Goal: Information Seeking & Learning: Check status

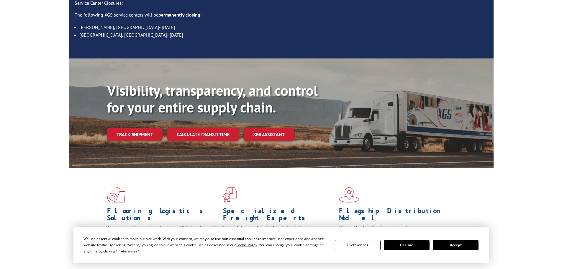
scroll to position [89, 0]
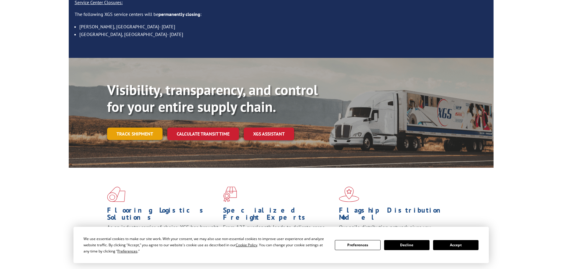
click at [134, 127] on link "Track shipment" at bounding box center [134, 133] width 55 height 12
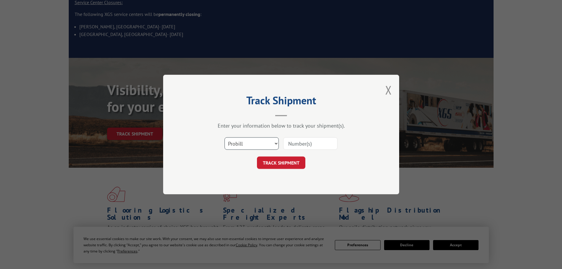
click at [254, 144] on select "Select category... Probill BOL PO" at bounding box center [252, 143] width 54 height 12
select select "po"
click at [225, 137] on select "Select category... Probill BOL PO" at bounding box center [252, 143] width 54 height 12
click at [316, 141] on input at bounding box center [310, 143] width 54 height 12
paste input "23532187"
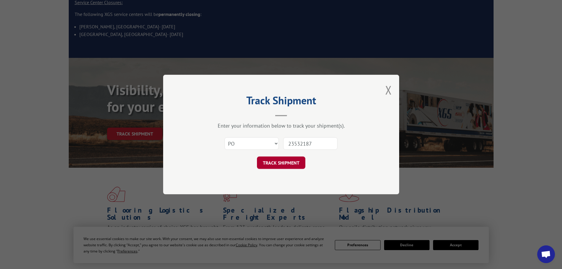
type input "23532187"
click at [279, 164] on button "TRACK SHIPMENT" at bounding box center [281, 162] width 48 height 12
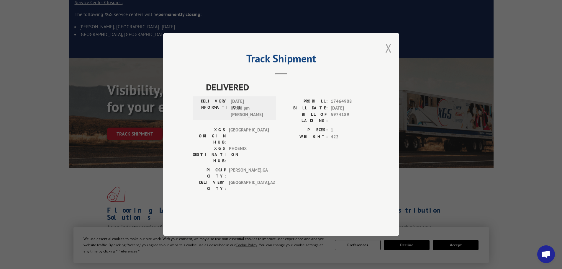
click at [389, 56] on button "Close modal" at bounding box center [388, 48] width 6 height 16
